Goal: Transaction & Acquisition: Book appointment/travel/reservation

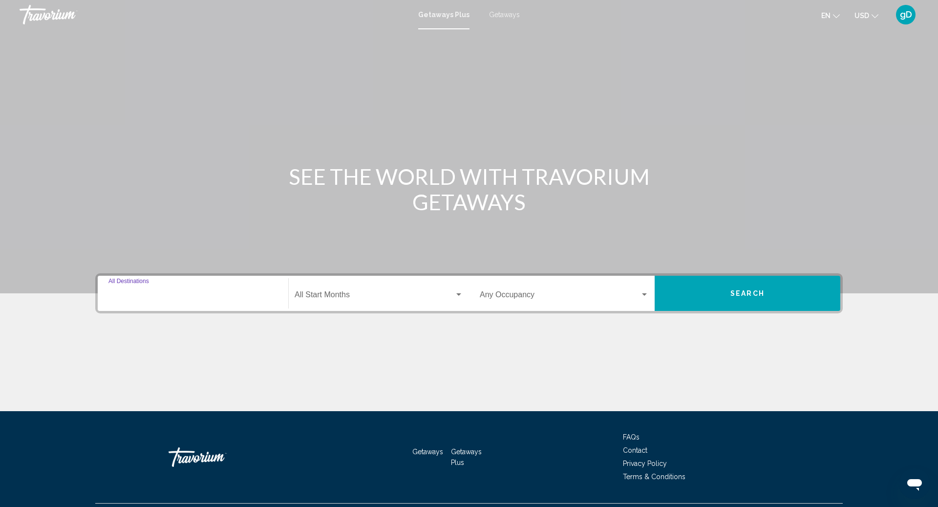
click at [162, 295] on input "Destination All Destinations" at bounding box center [192, 296] width 169 height 9
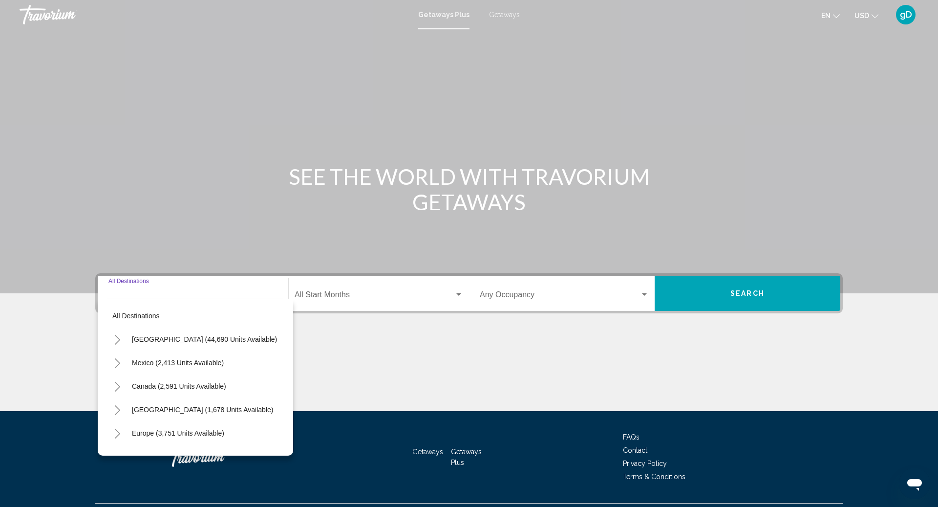
scroll to position [23, 0]
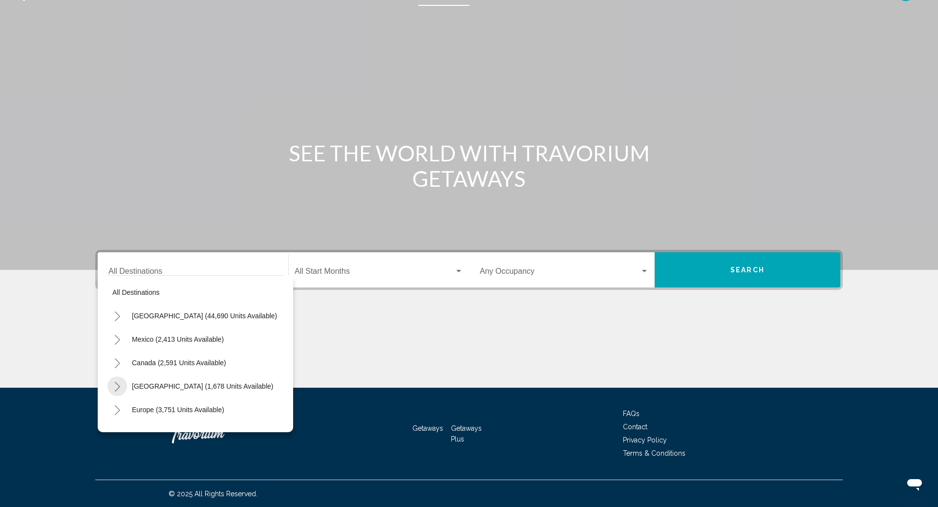
click at [119, 382] on icon "Toggle Caribbean & Atlantic Islands (1,678 units available)" at bounding box center [117, 386] width 7 height 10
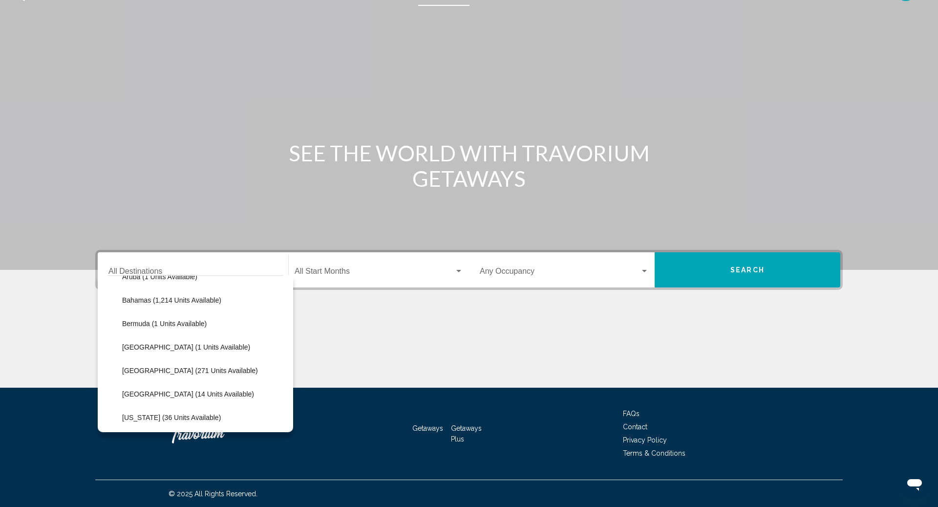
scroll to position [182, 0]
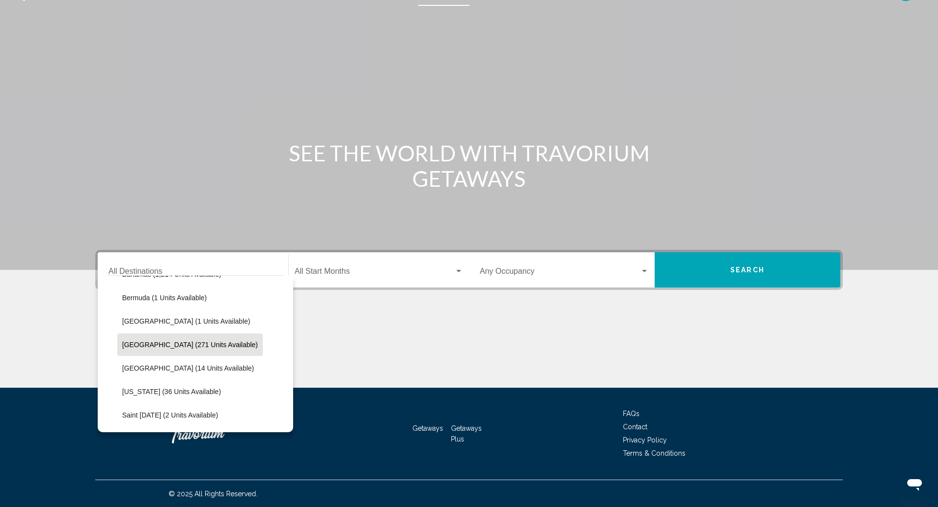
click at [156, 342] on span "[GEOGRAPHIC_DATA] (271 units available)" at bounding box center [190, 344] width 136 height 8
type input "**********"
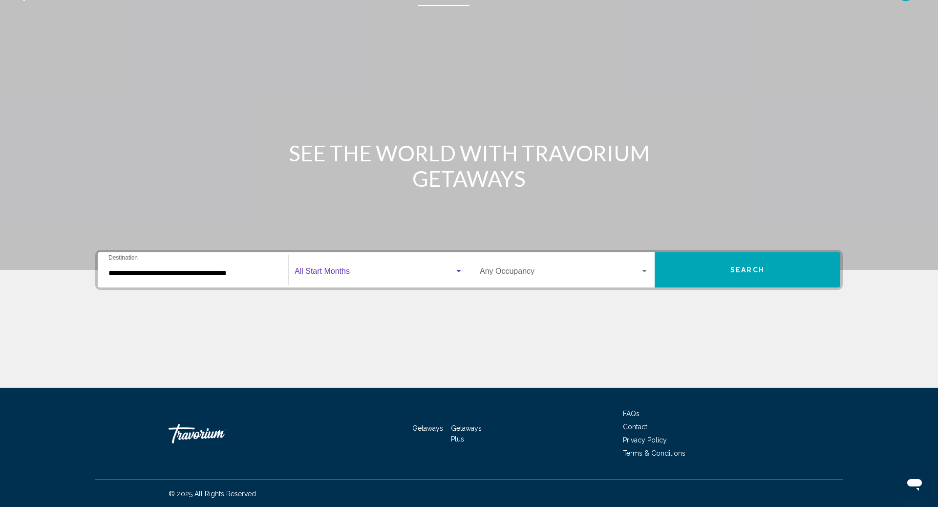
click at [313, 269] on span "Search widget" at bounding box center [375, 273] width 160 height 9
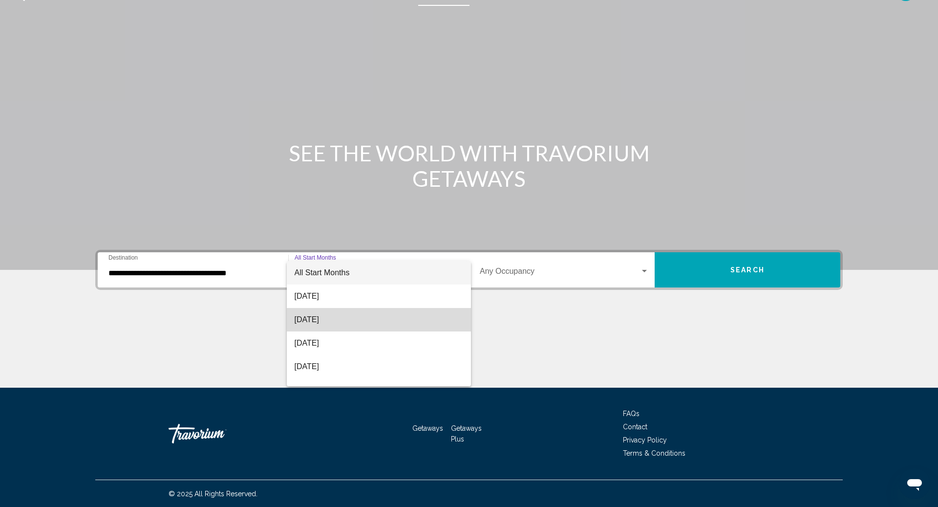
click at [322, 317] on span "[DATE]" at bounding box center [379, 319] width 169 height 23
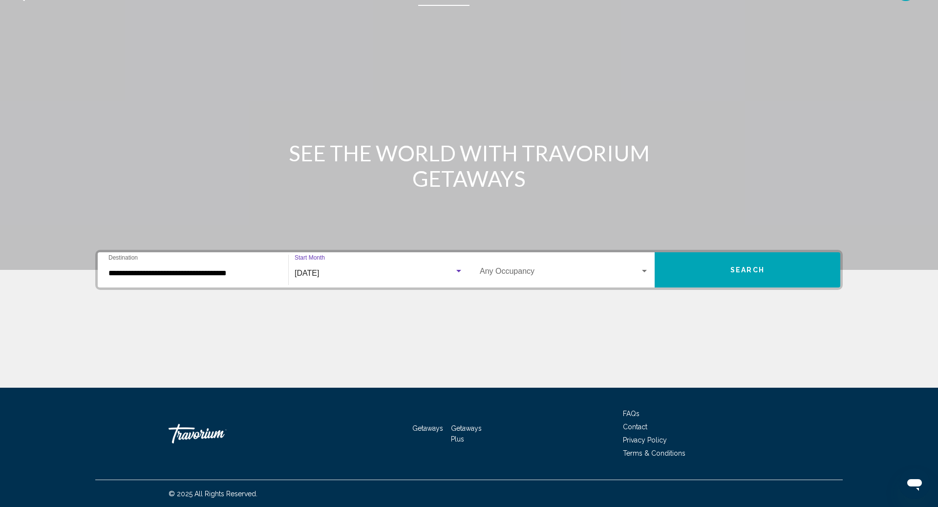
click at [642, 269] on div "Search widget" at bounding box center [644, 271] width 9 height 8
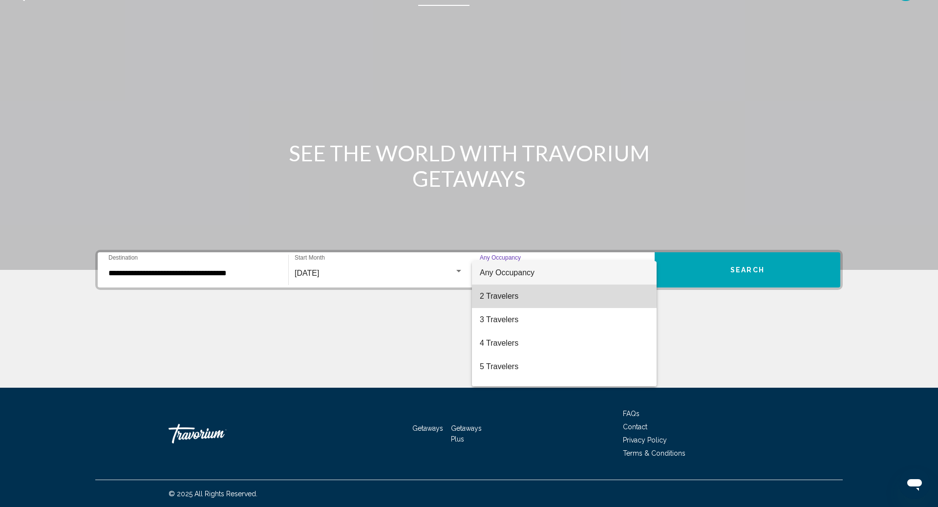
click at [510, 296] on span "2 Travelers" at bounding box center [564, 295] width 169 height 23
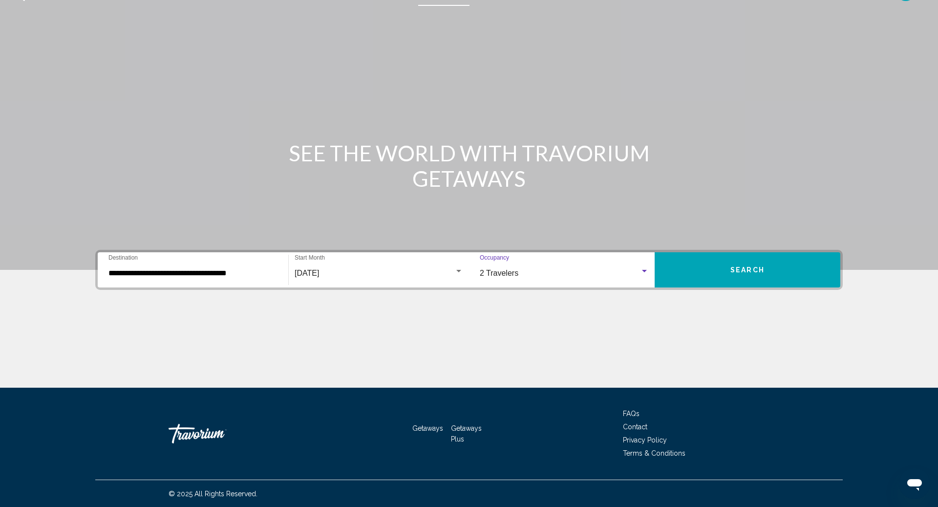
click at [718, 269] on button "Search" at bounding box center [748, 269] width 186 height 35
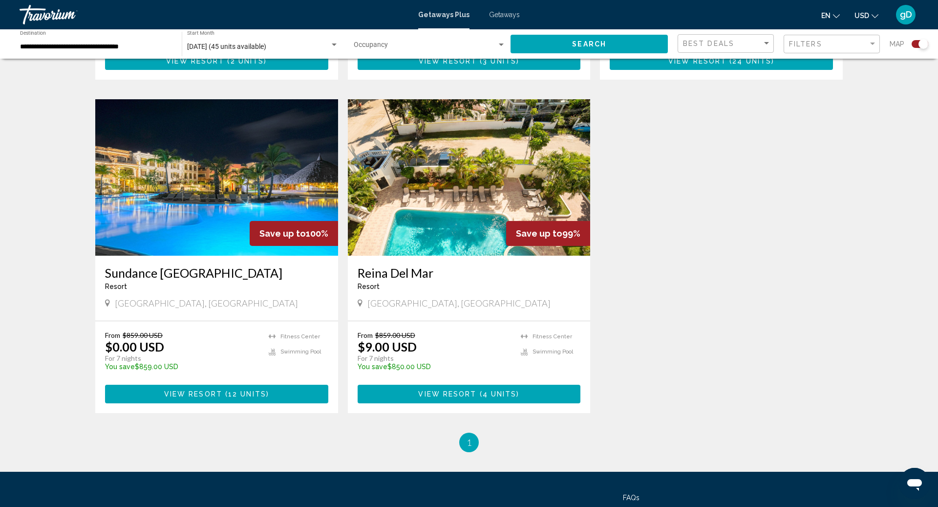
scroll to position [651, 0]
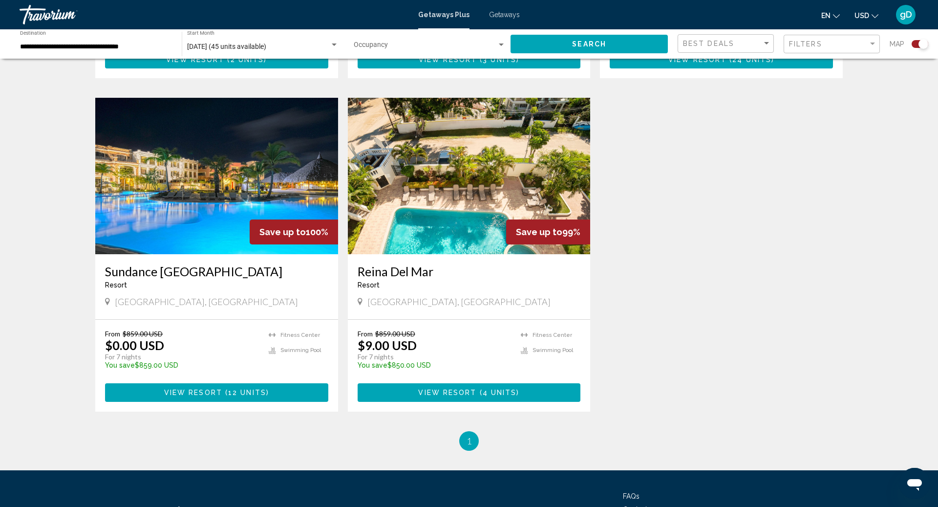
click at [234, 183] on img "Main content" at bounding box center [216, 176] width 243 height 156
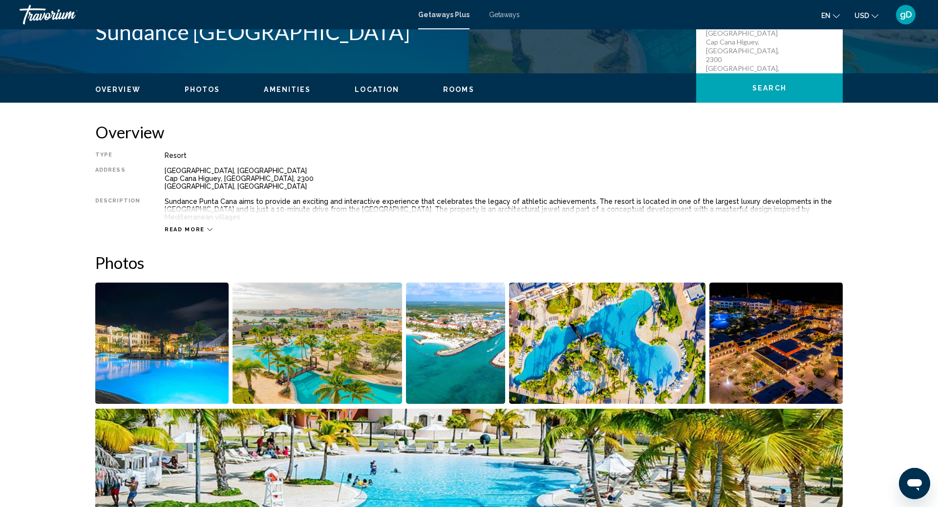
scroll to position [234, 0]
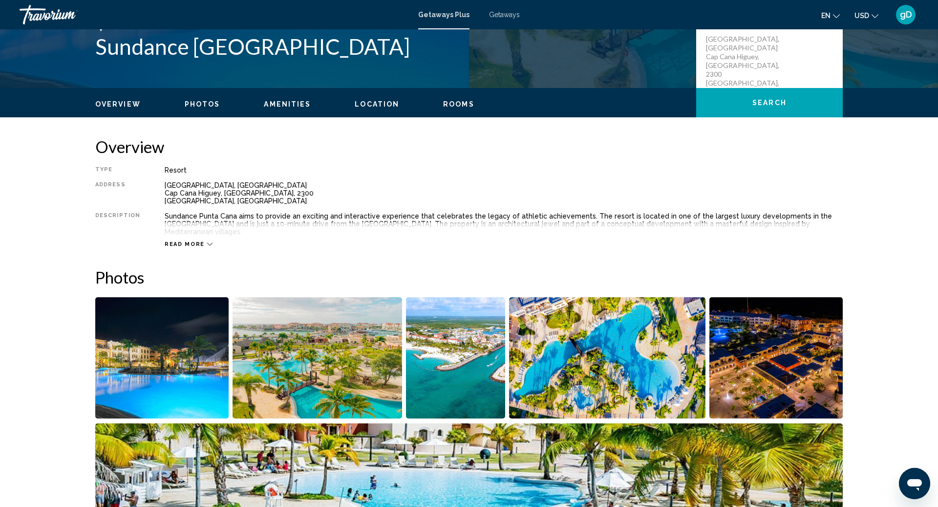
click at [200, 241] on div "Read more" at bounding box center [189, 244] width 48 height 6
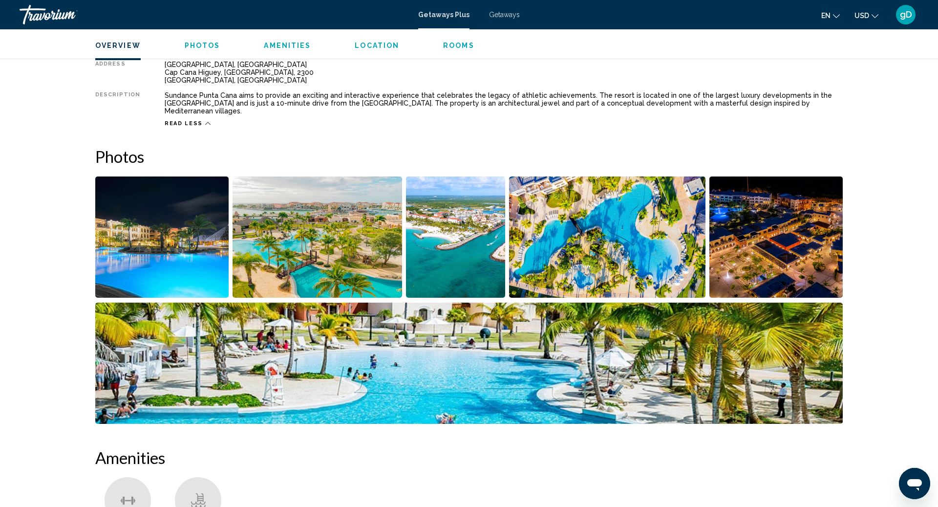
scroll to position [364, 0]
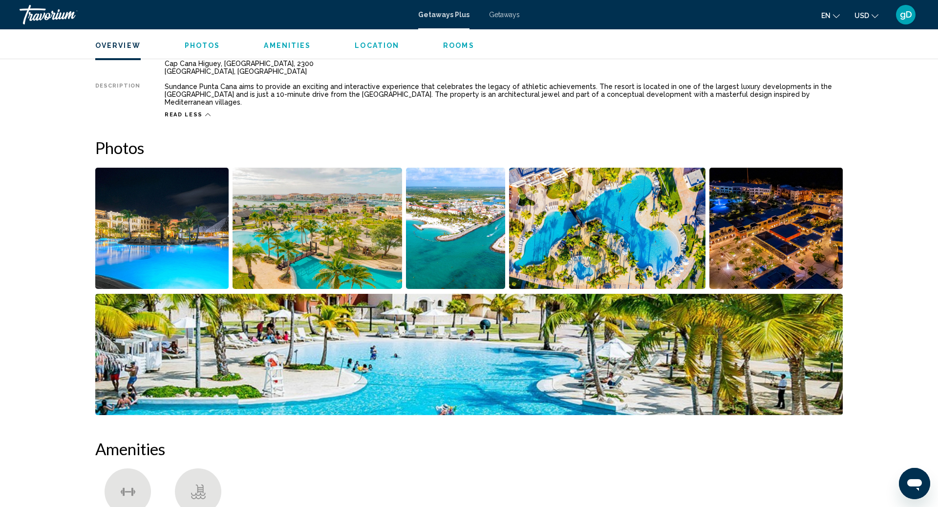
click at [151, 245] on img "Open full-screen image slider" at bounding box center [161, 228] width 133 height 121
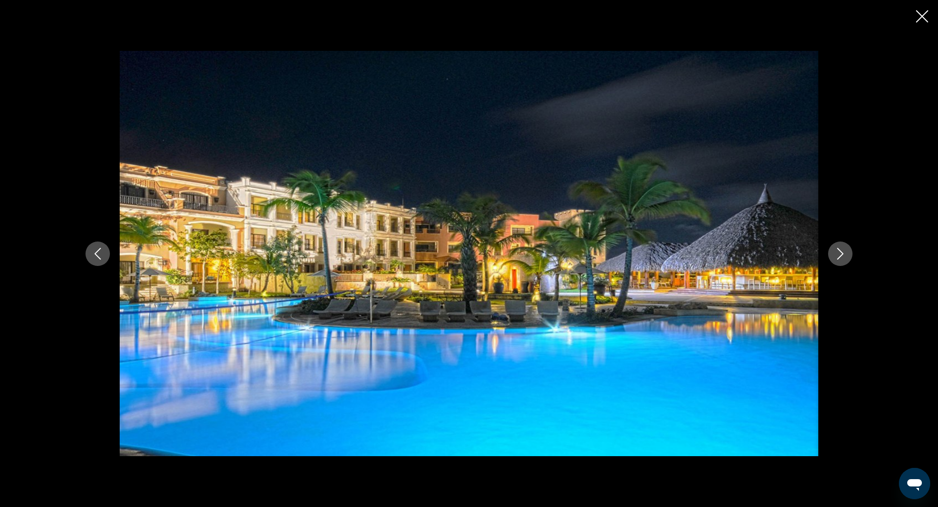
click at [841, 250] on icon "Next image" at bounding box center [840, 254] width 12 height 12
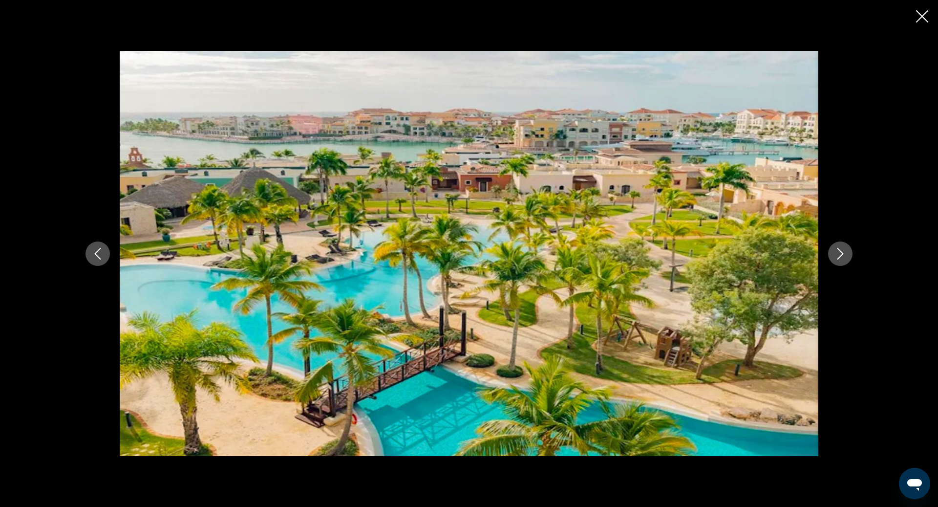
click at [840, 251] on icon "Next image" at bounding box center [840, 254] width 6 height 12
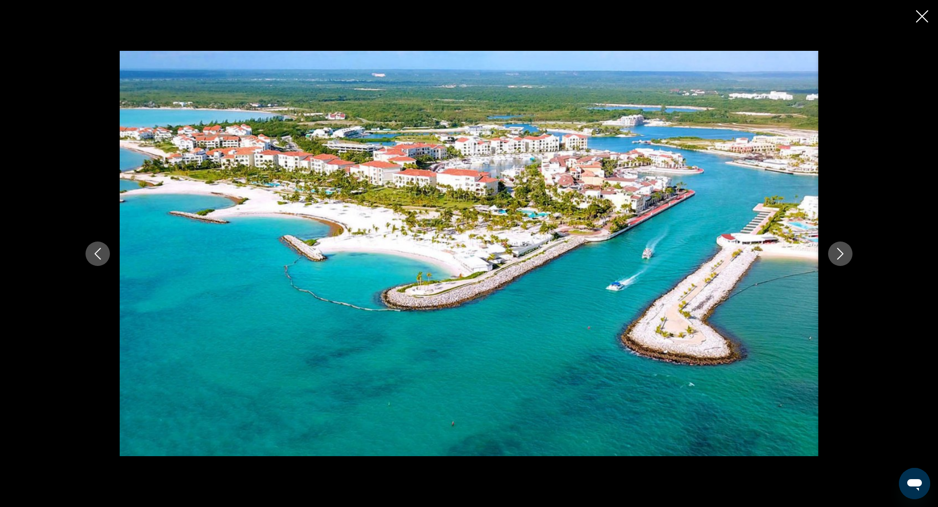
click at [840, 251] on icon "Next image" at bounding box center [840, 254] width 6 height 12
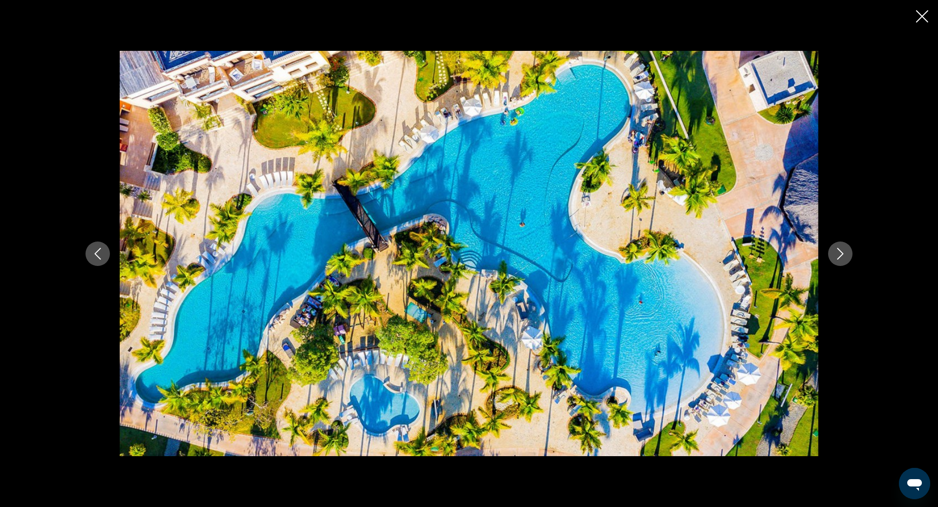
click at [840, 246] on button "Next image" at bounding box center [840, 253] width 24 height 24
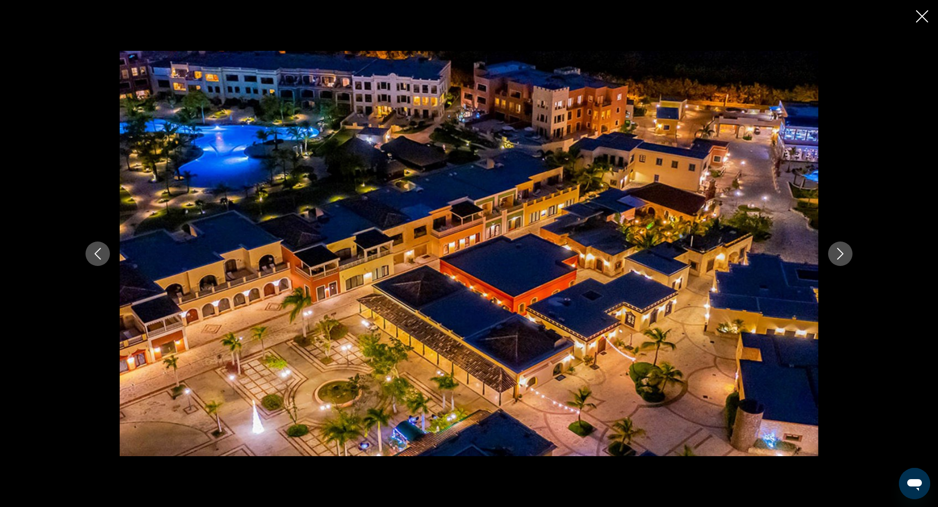
click at [840, 248] on icon "Next image" at bounding box center [840, 254] width 12 height 12
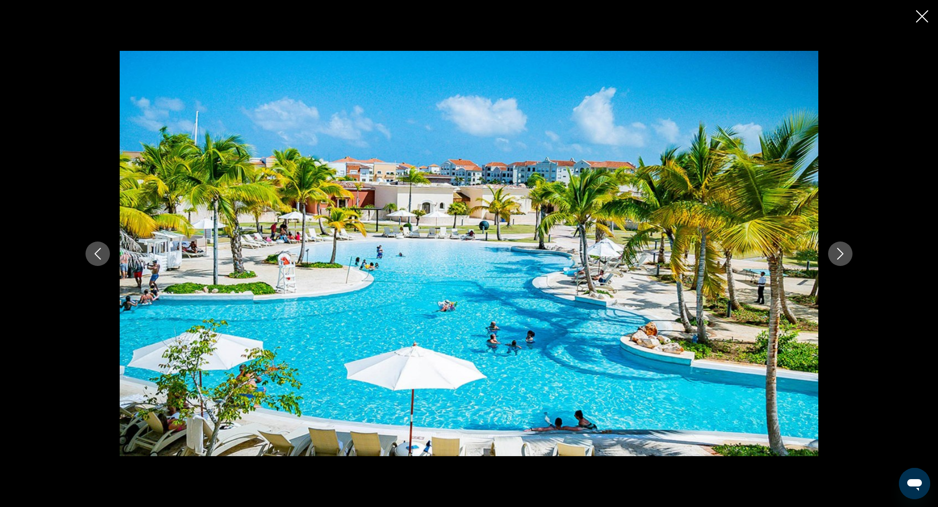
click at [840, 250] on icon "Next image" at bounding box center [840, 254] width 6 height 12
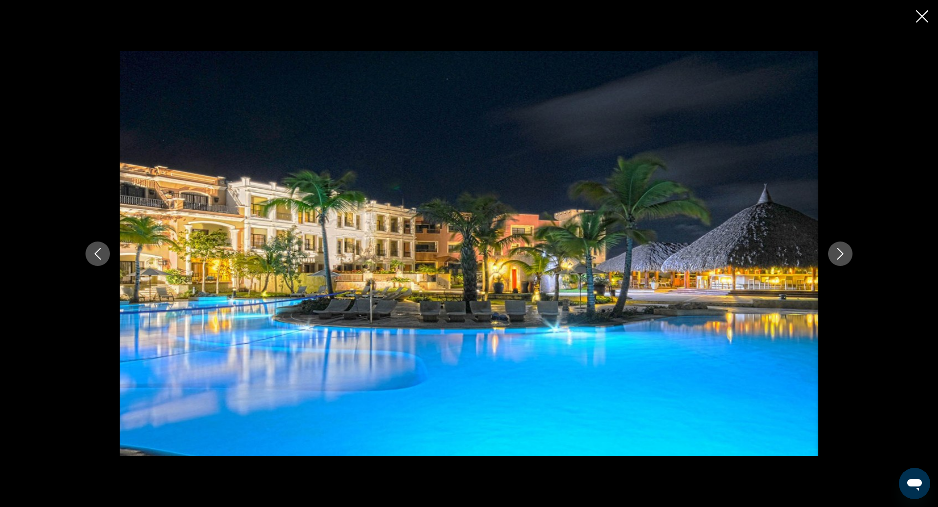
click at [840, 251] on icon "Next image" at bounding box center [840, 254] width 12 height 12
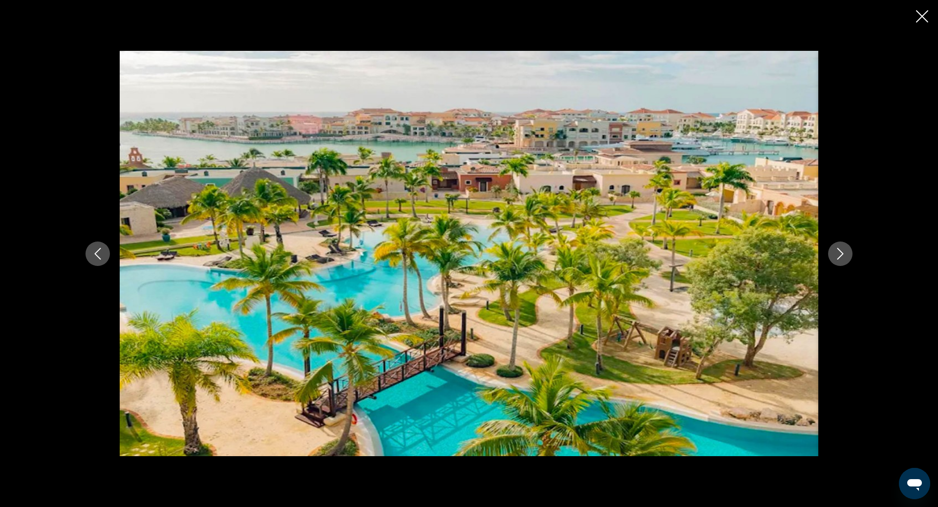
click at [840, 252] on icon "Next image" at bounding box center [840, 254] width 12 height 12
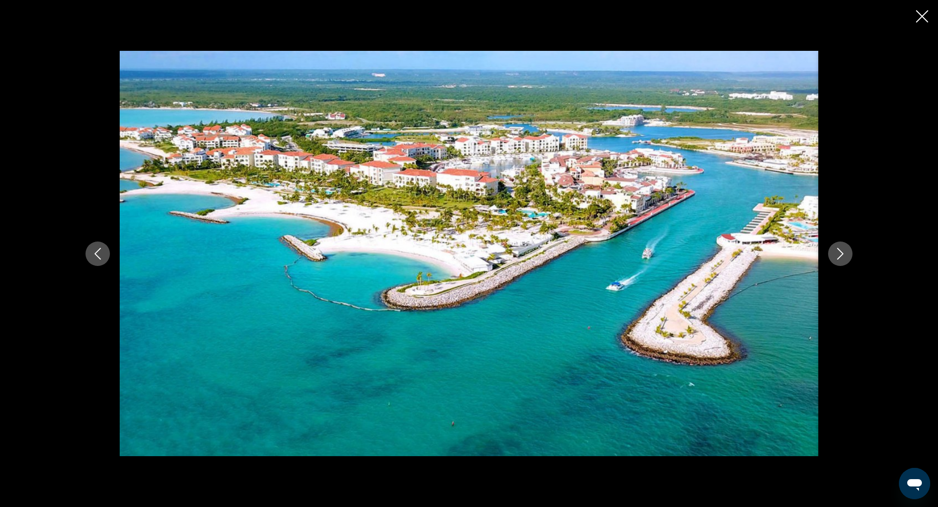
click at [840, 252] on icon "Next image" at bounding box center [840, 254] width 12 height 12
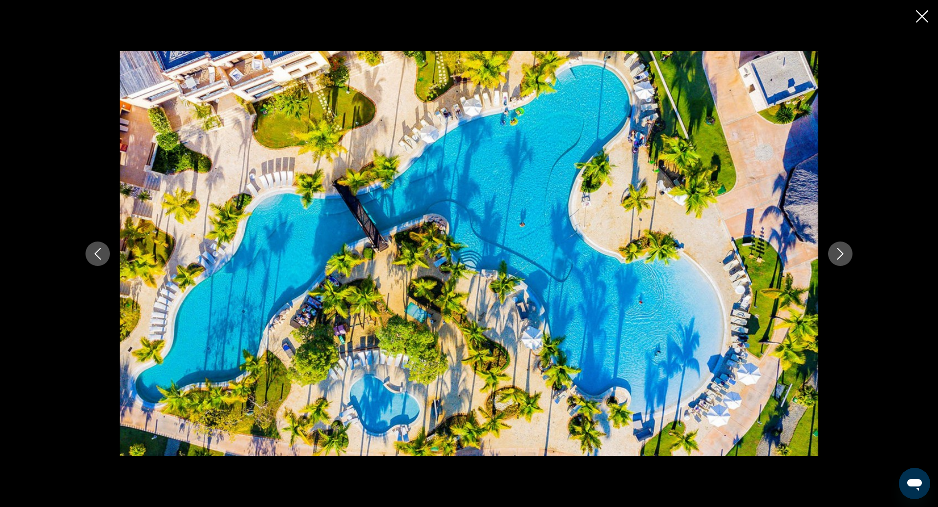
click at [840, 255] on icon "Next image" at bounding box center [840, 254] width 6 height 12
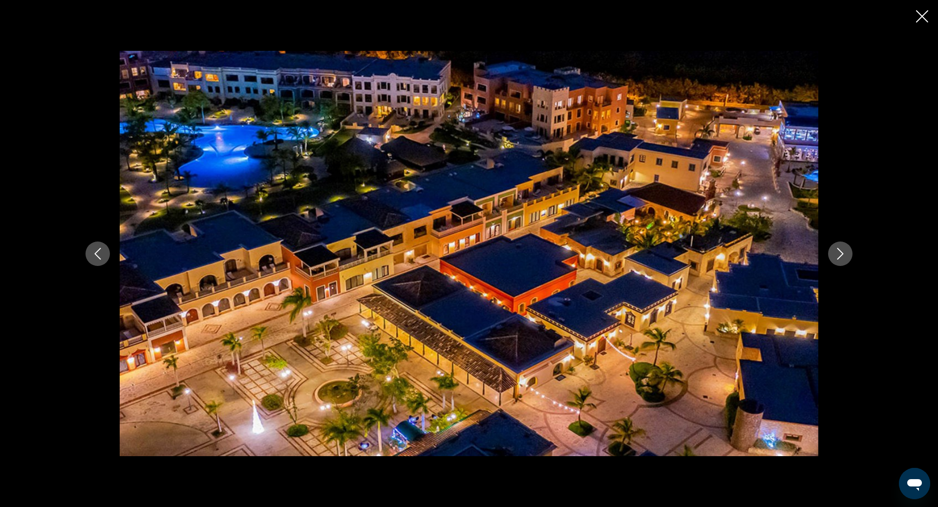
click at [840, 256] on icon "Next image" at bounding box center [840, 254] width 6 height 12
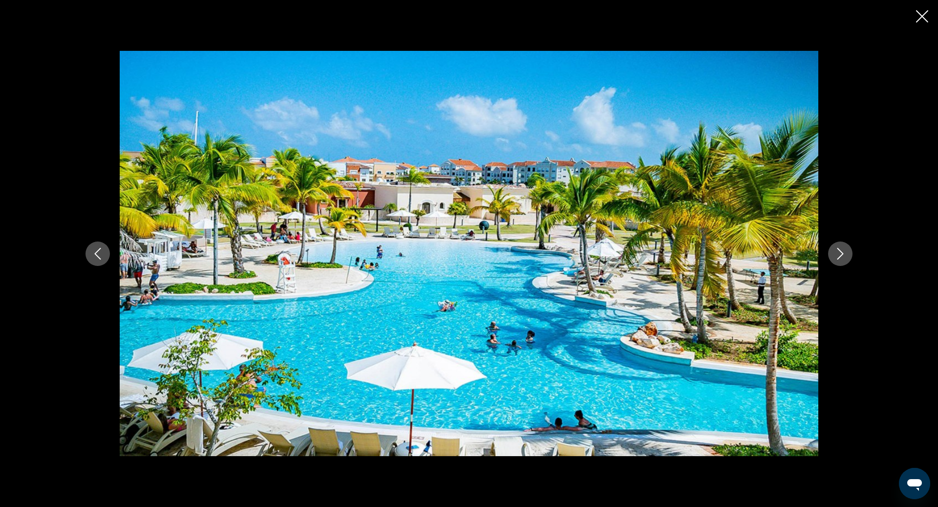
click at [840, 256] on icon "Next image" at bounding box center [840, 254] width 6 height 12
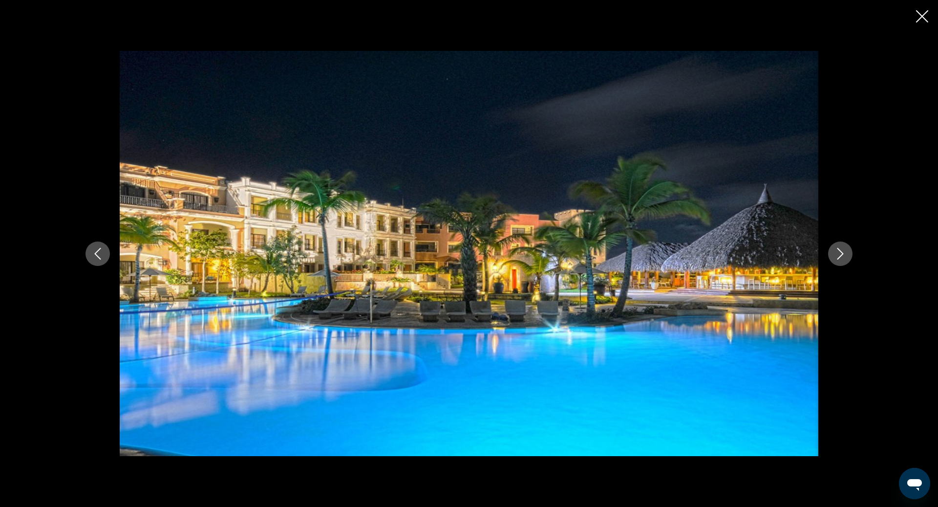
click at [923, 15] on icon "Close slideshow" at bounding box center [922, 16] width 12 height 12
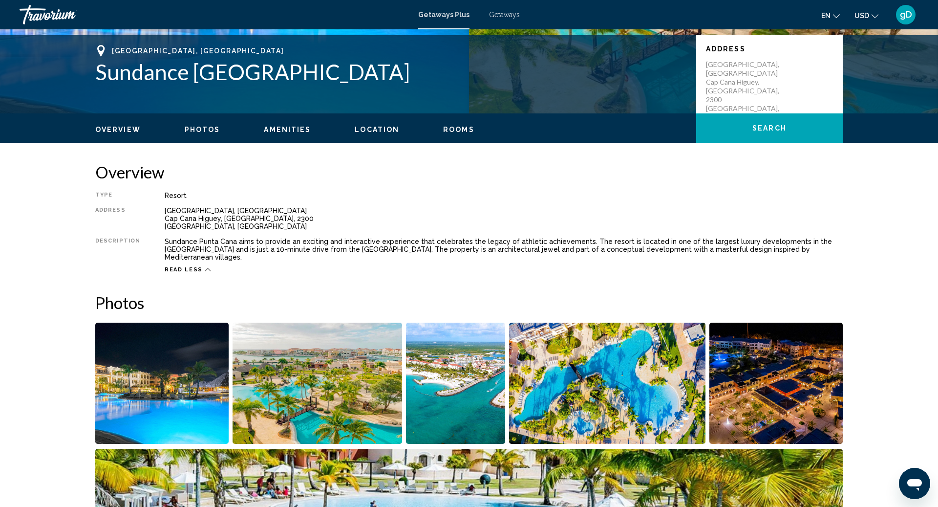
scroll to position [208, 0]
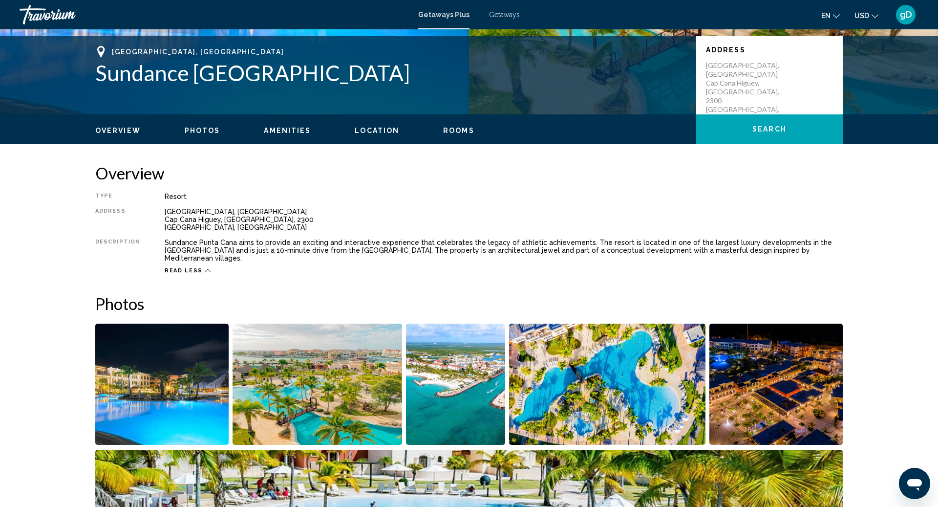
click at [285, 127] on span "Amenities" at bounding box center [287, 131] width 47 height 8
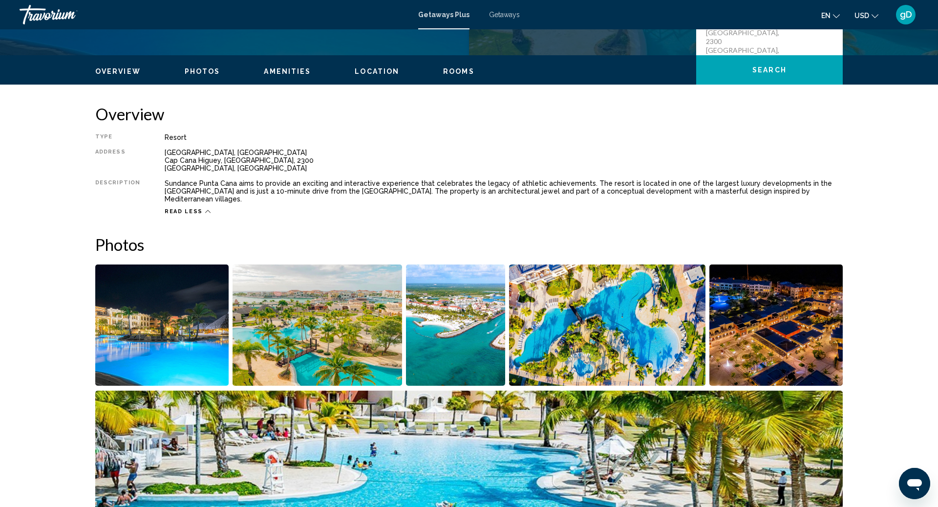
scroll to position [241, 0]
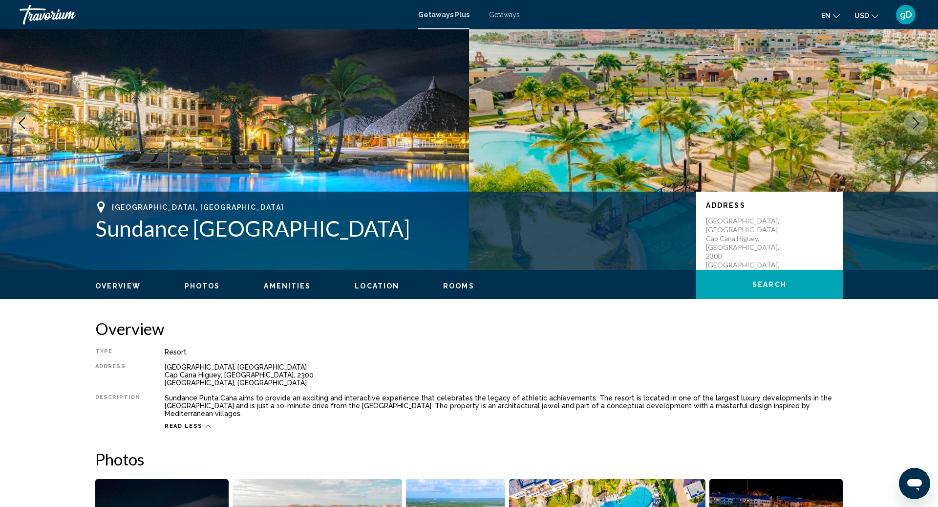
scroll to position [33, 0]
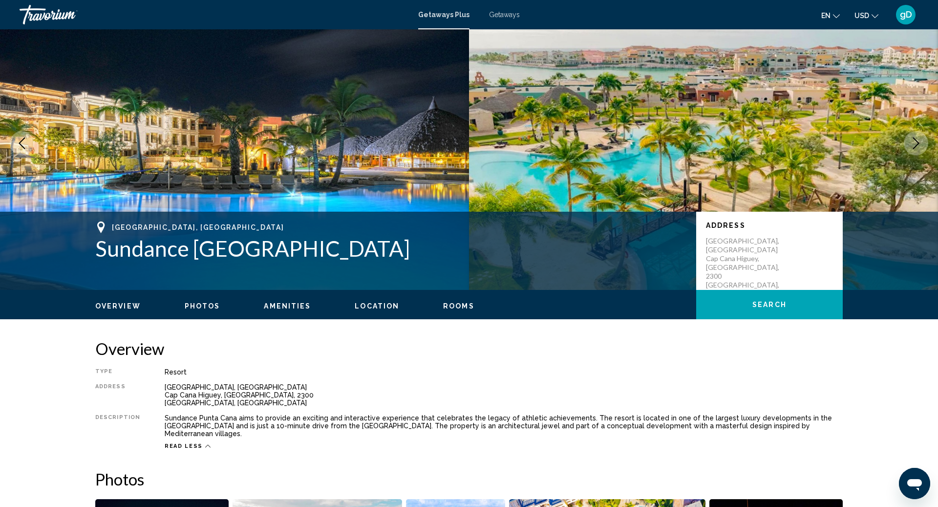
click at [454, 302] on span "Rooms" at bounding box center [458, 306] width 31 height 8
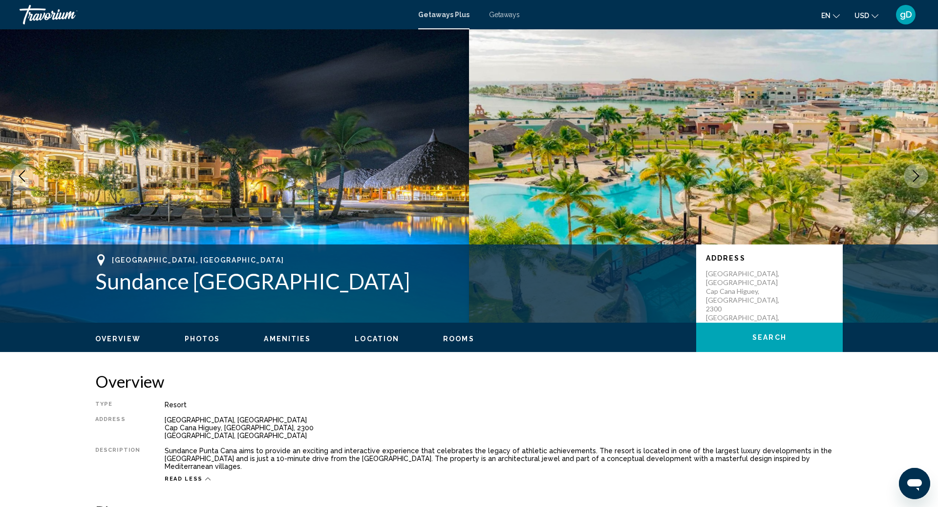
scroll to position [0, 0]
